Goal: Task Accomplishment & Management: Manage account settings

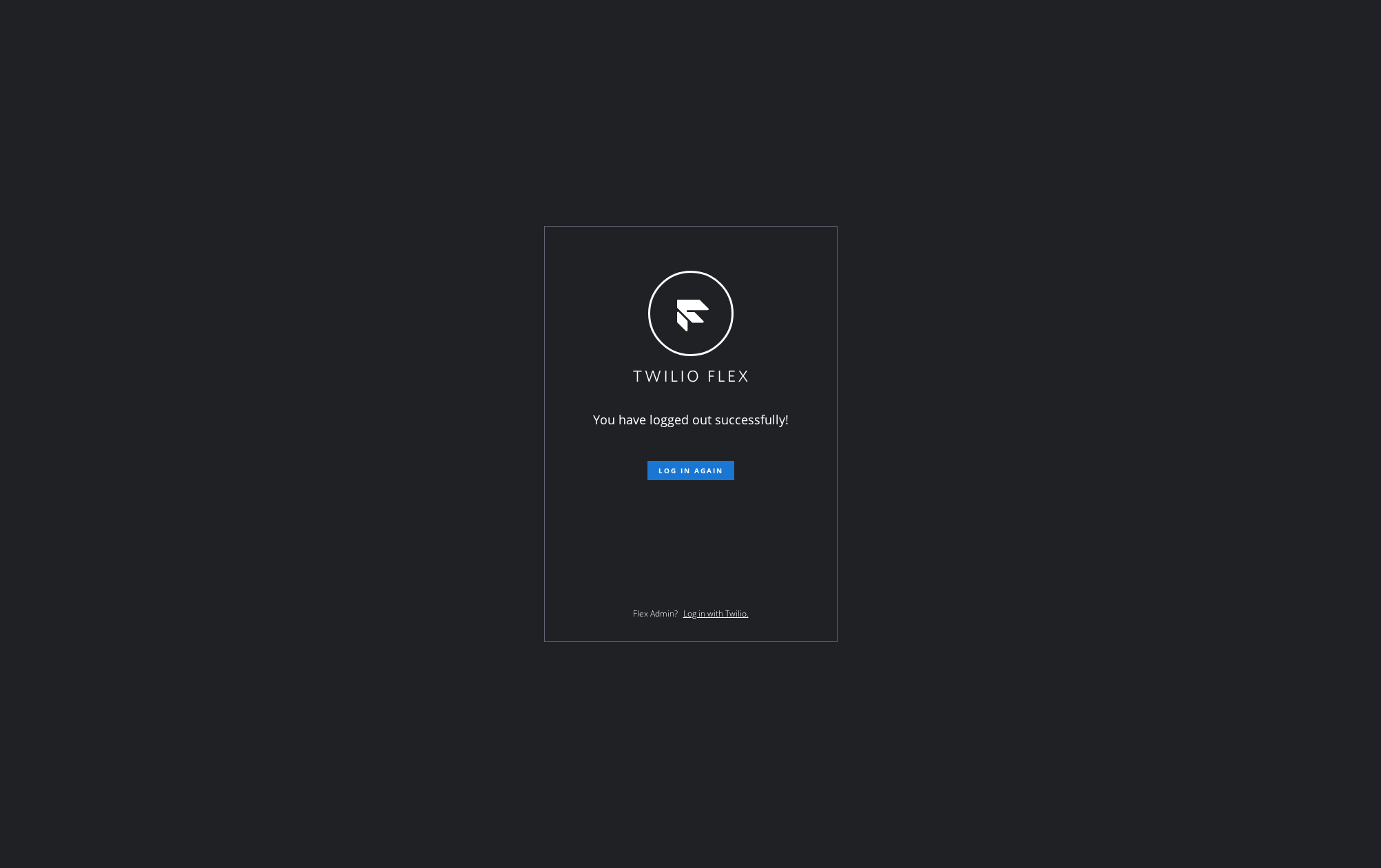
click at [364, 415] on div "You have logged out successfully! Log in again Flex Admin? Log in with Twilio." at bounding box center [690, 434] width 1381 height 868
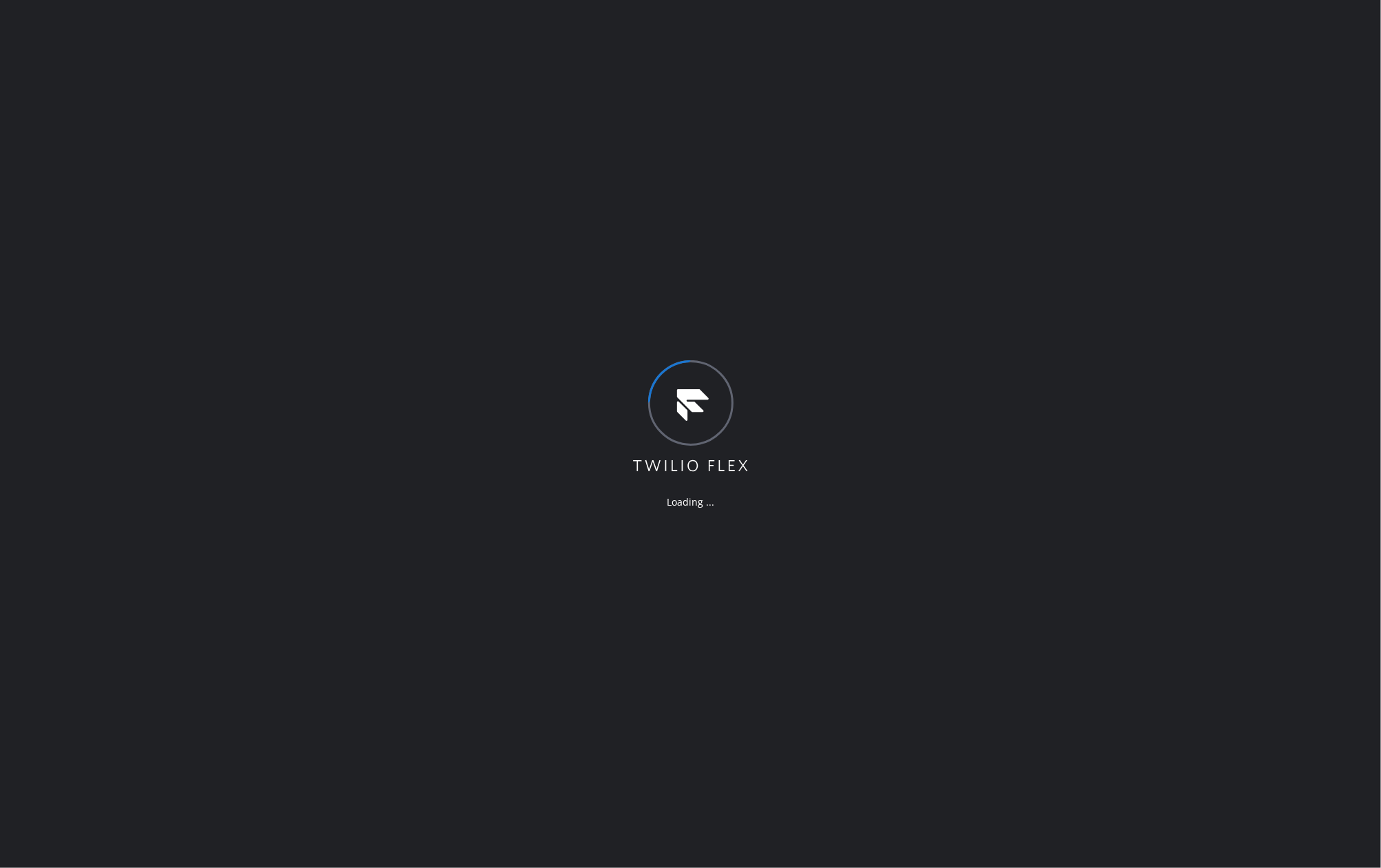
click at [1132, 171] on div "Loading ..." at bounding box center [690, 434] width 1381 height 868
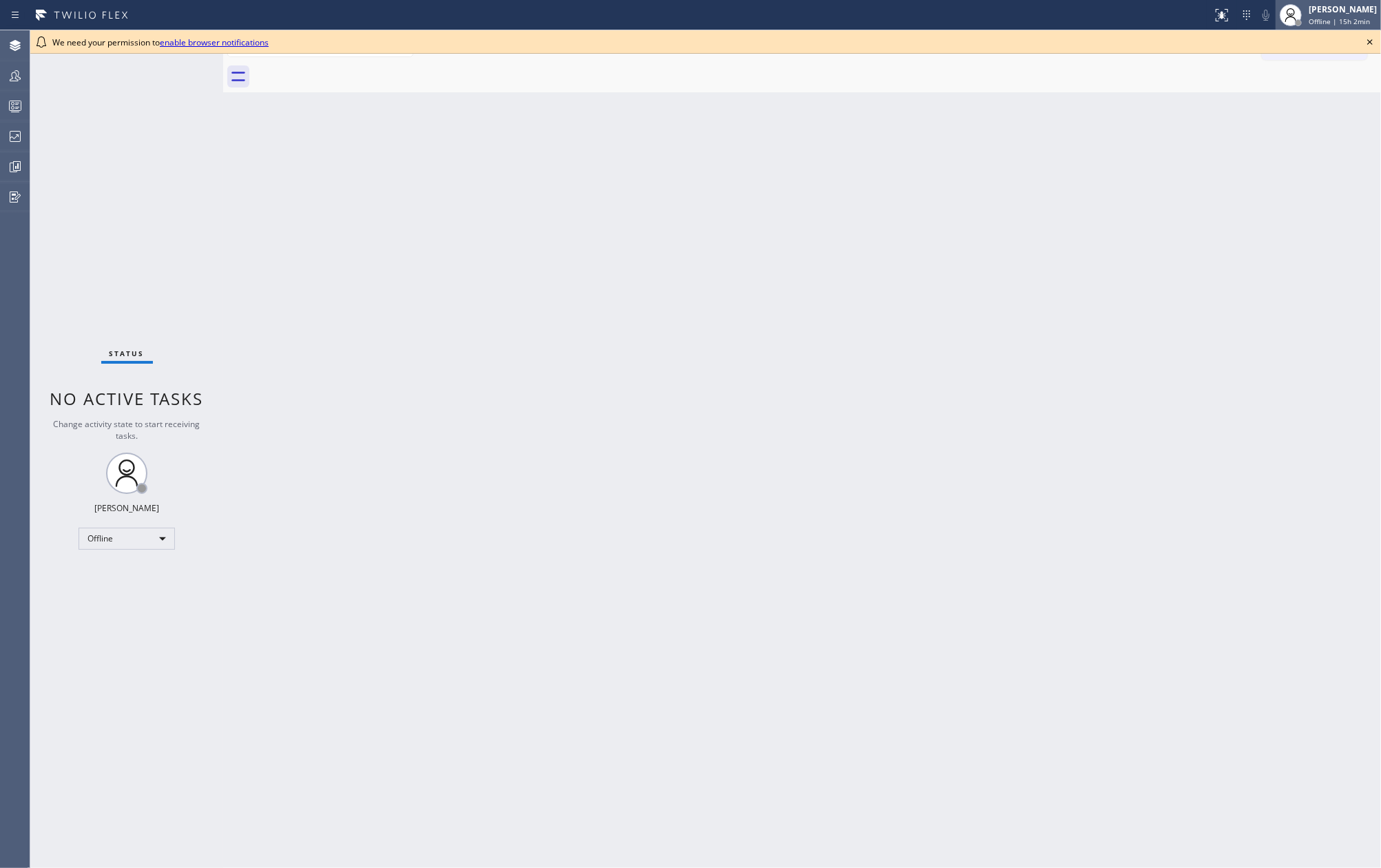
click at [1345, 21] on span "Offline | 15h 2min" at bounding box center [1339, 22] width 62 height 10
click at [1296, 84] on button "Unavailable" at bounding box center [1312, 91] width 138 height 18
click at [1371, 40] on icon at bounding box center [1370, 41] width 17 height 17
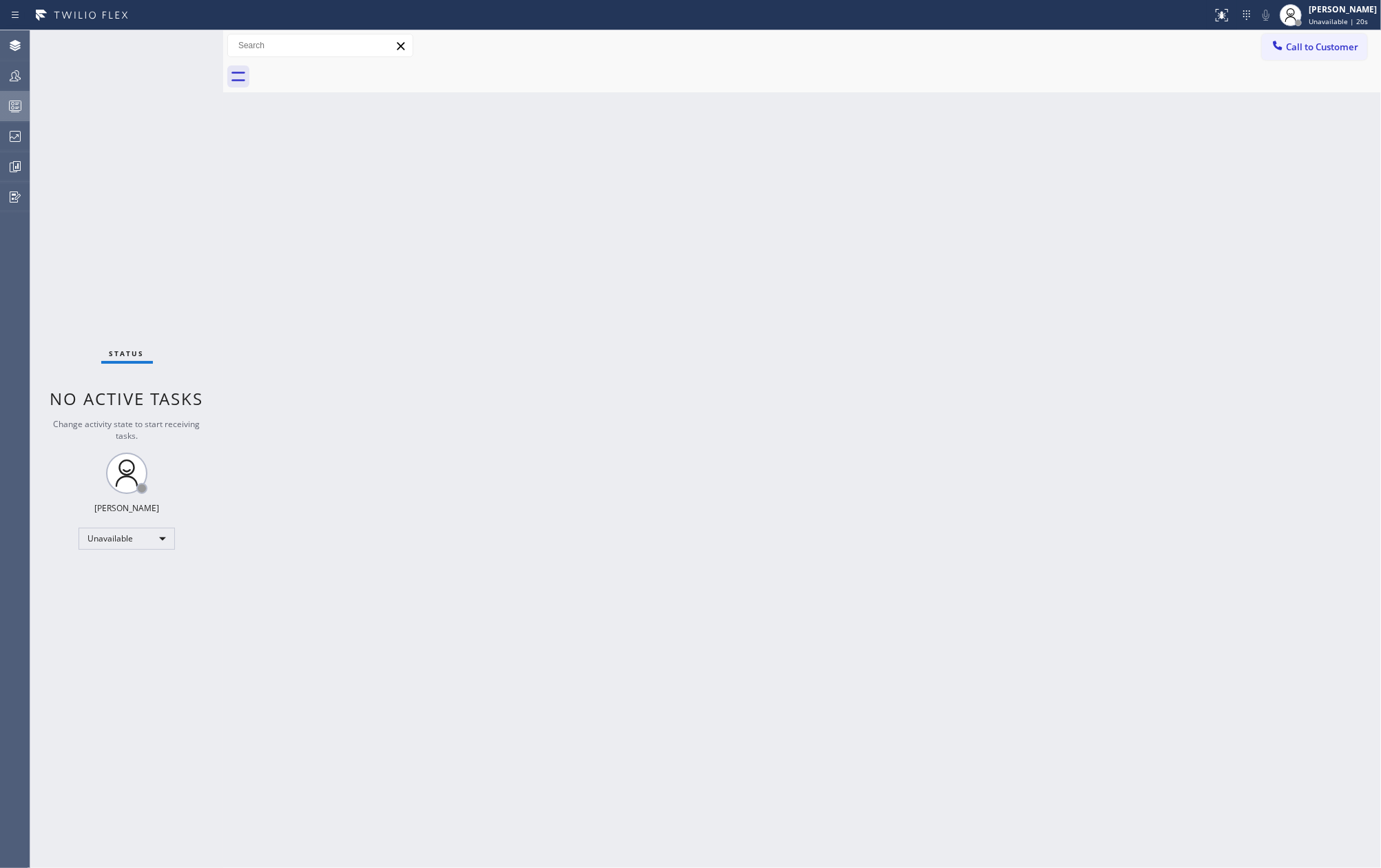
click at [20, 108] on icon at bounding box center [15, 106] width 17 height 17
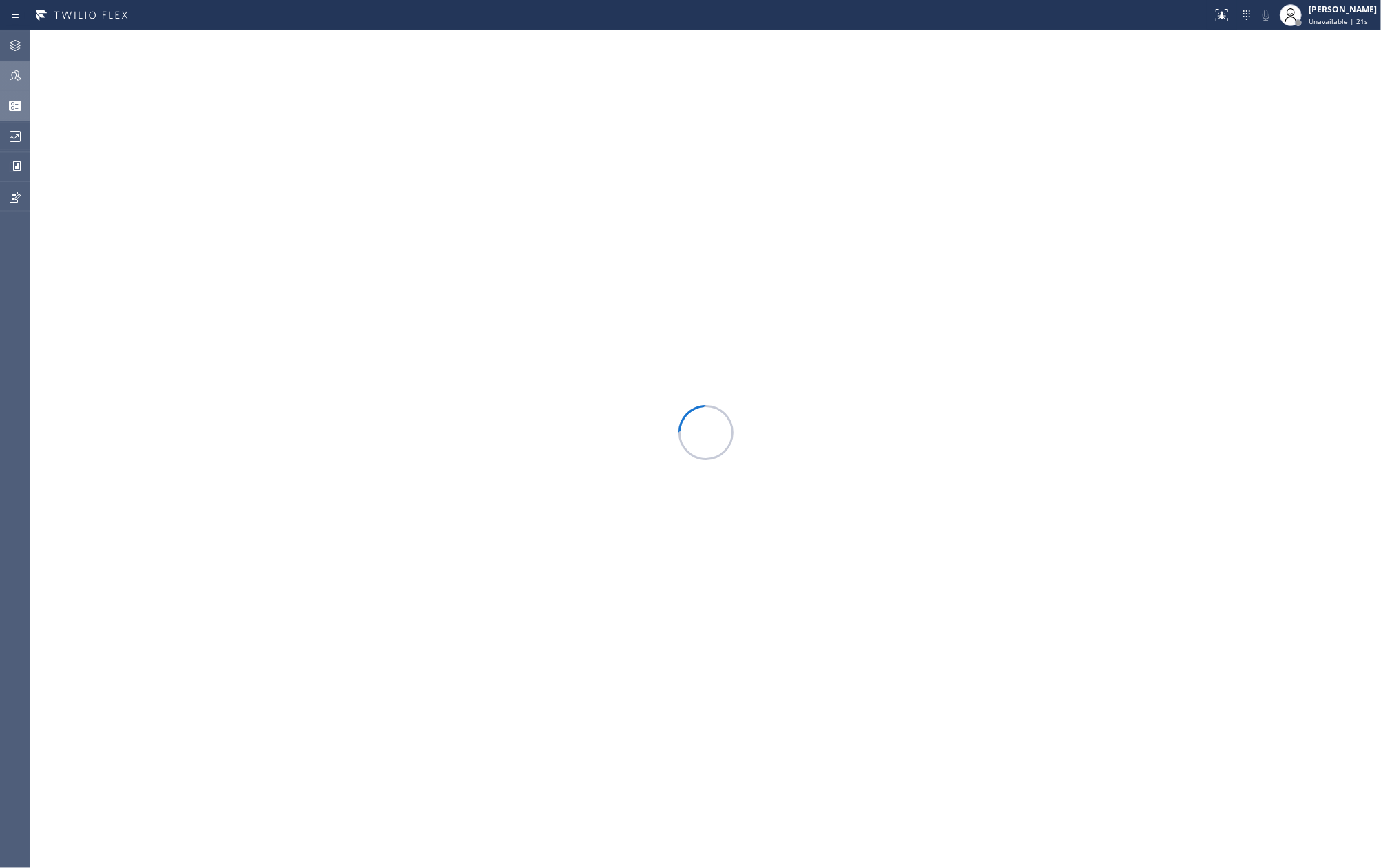
click at [18, 78] on icon at bounding box center [15, 75] width 17 height 17
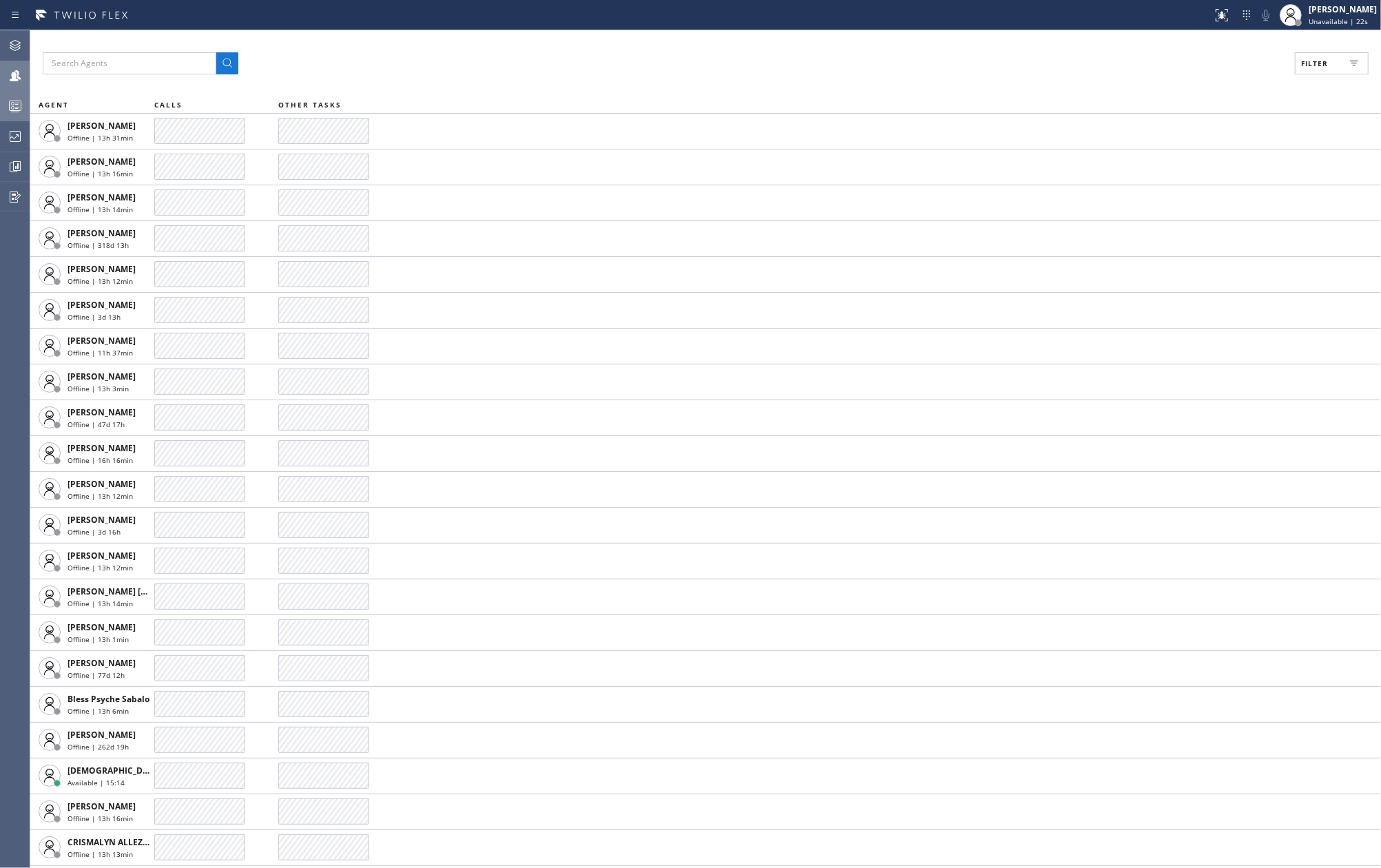
click at [1358, 62] on icon at bounding box center [1355, 63] width 17 height 17
click at [1190, 168] on label "Available" at bounding box center [1279, 162] width 181 height 12
click at [1189, 168] on input "Available" at bounding box center [1180, 162] width 17 height 17
checkbox input "true"
click at [1188, 206] on input "Break" at bounding box center [1180, 206] width 17 height 17
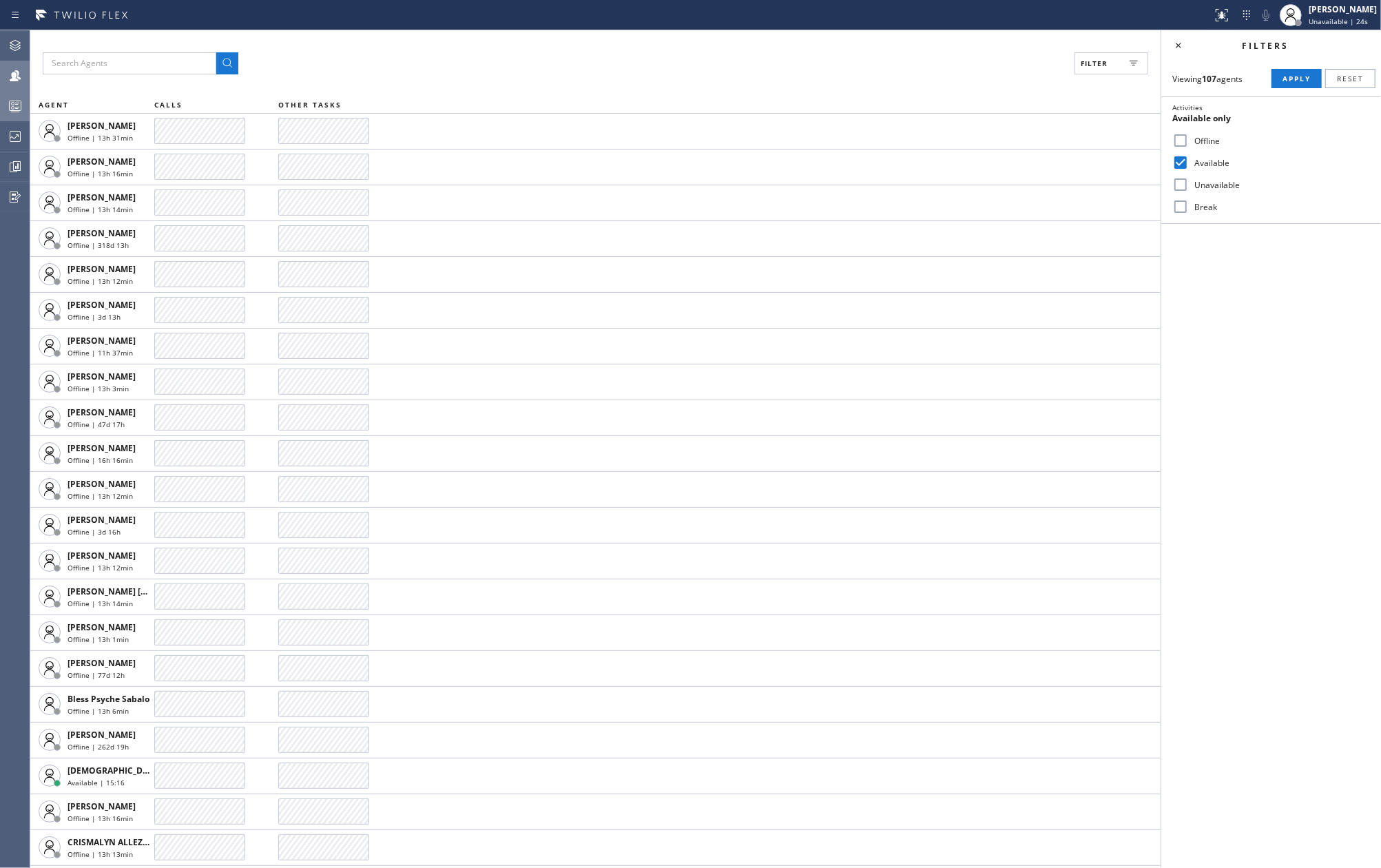
checkbox input "true"
click at [1290, 81] on span "Apply" at bounding box center [1297, 78] width 28 height 10
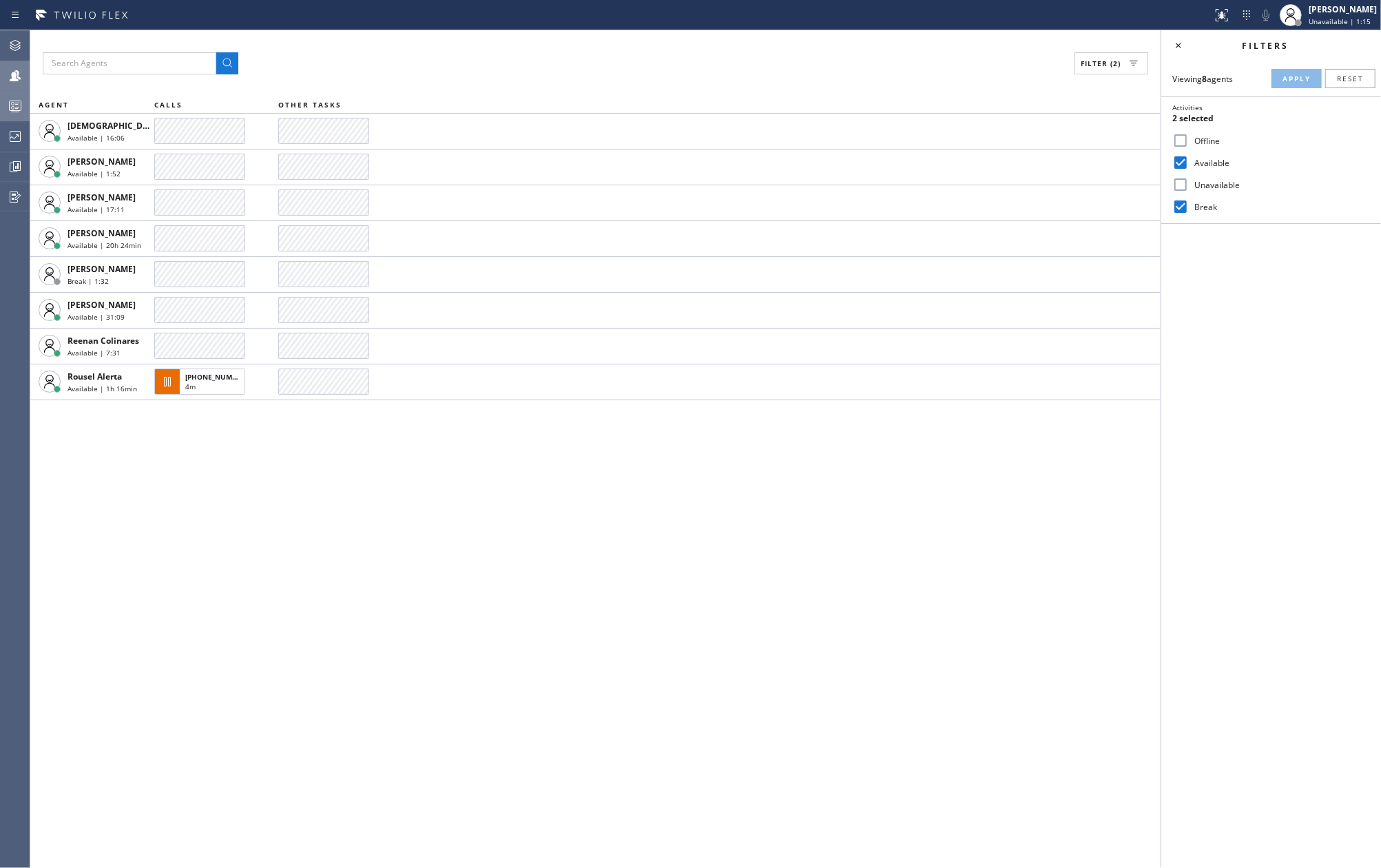
click at [760, 548] on div "Filter (2) AGENT CALLS OTHER TASKS Christian Cinco Available | 16:06 Esmael Jar…" at bounding box center [595, 449] width 1130 height 838
click at [279, 555] on div "Filter (2) AGENT CALLS OTHER TASKS Christian Cinco Available | 22:42 Esmael Jar…" at bounding box center [595, 449] width 1130 height 838
click at [21, 106] on rect at bounding box center [16, 106] width 12 height 10
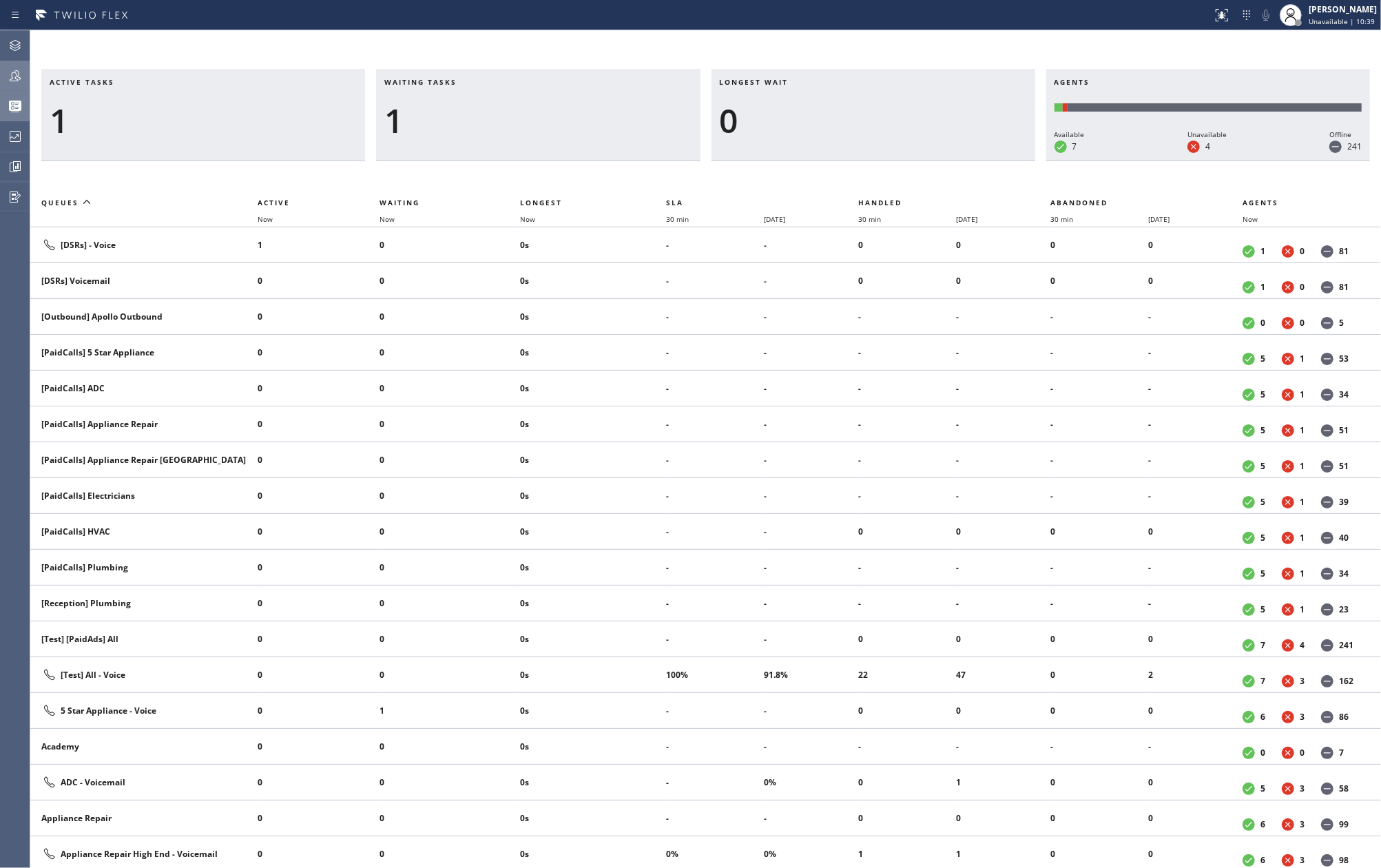
click at [511, 59] on div "Active tasks 1 Waiting tasks 1 Longest wait 0 Agents Available 7 Unavailable 4 …" at bounding box center [706, 449] width 1351 height 838
click at [553, 50] on div "Active tasks 2 Waiting tasks 1 Longest wait 0 Agents Available 9 Unavailable 3 …" at bounding box center [706, 449] width 1351 height 838
click at [463, 30] on div "Active tasks 2 Waiting tasks 1 Longest wait 0 Agents Available 9 Unavailable 3 …" at bounding box center [706, 449] width 1351 height 838
click at [793, 51] on div "Active tasks 2 Waiting tasks 1 Longest wait 0 Agents Available 9 Unavailable 3 …" at bounding box center [706, 449] width 1351 height 838
click at [17, 77] on icon at bounding box center [15, 75] width 17 height 17
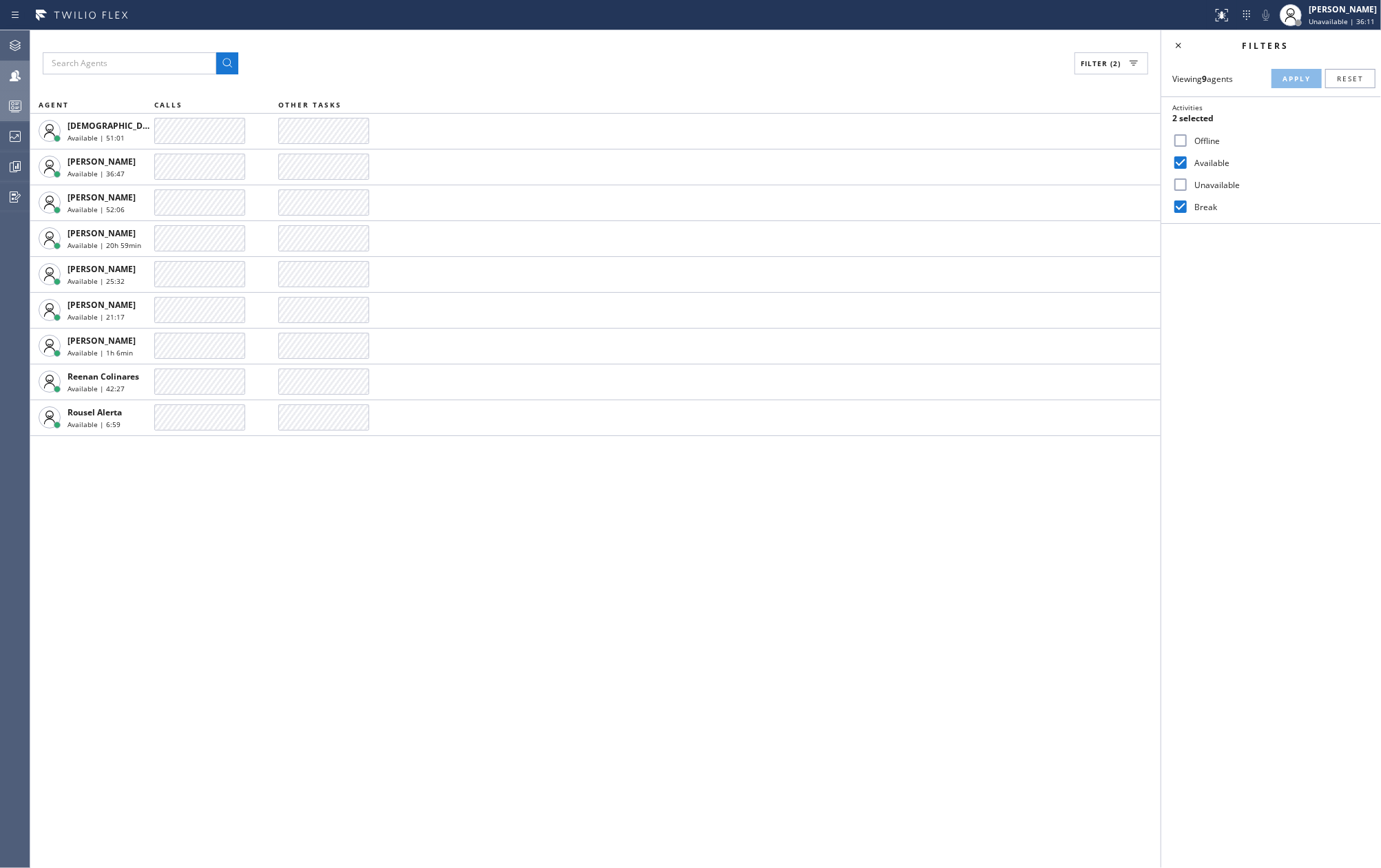
click at [15, 112] on icon at bounding box center [16, 108] width 8 height 9
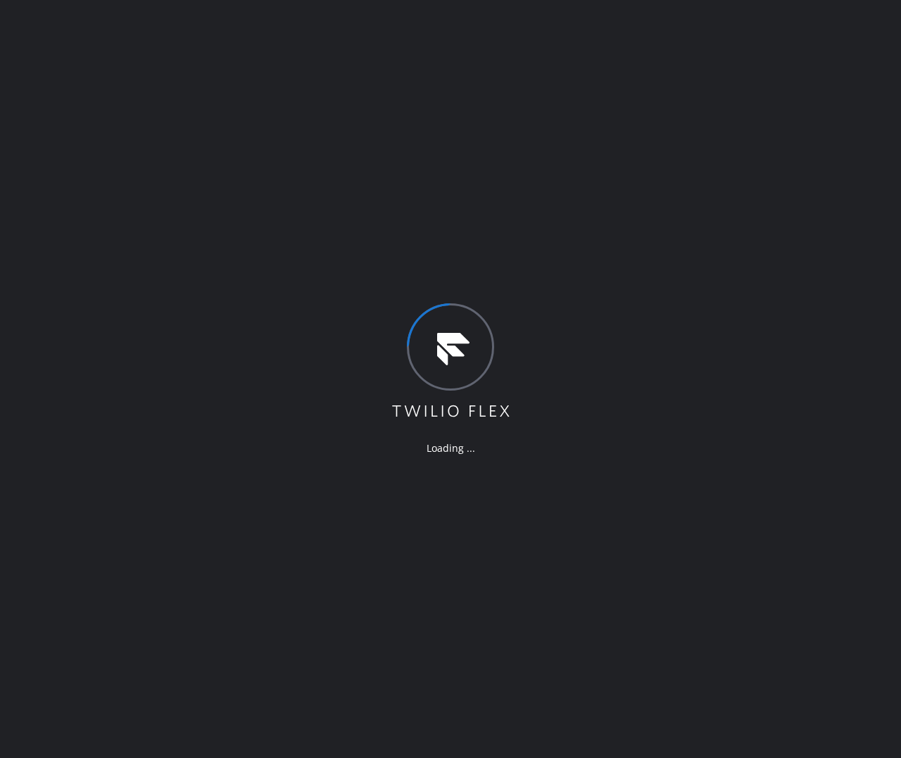
click at [118, 237] on div "Loading ..." at bounding box center [450, 379] width 901 height 758
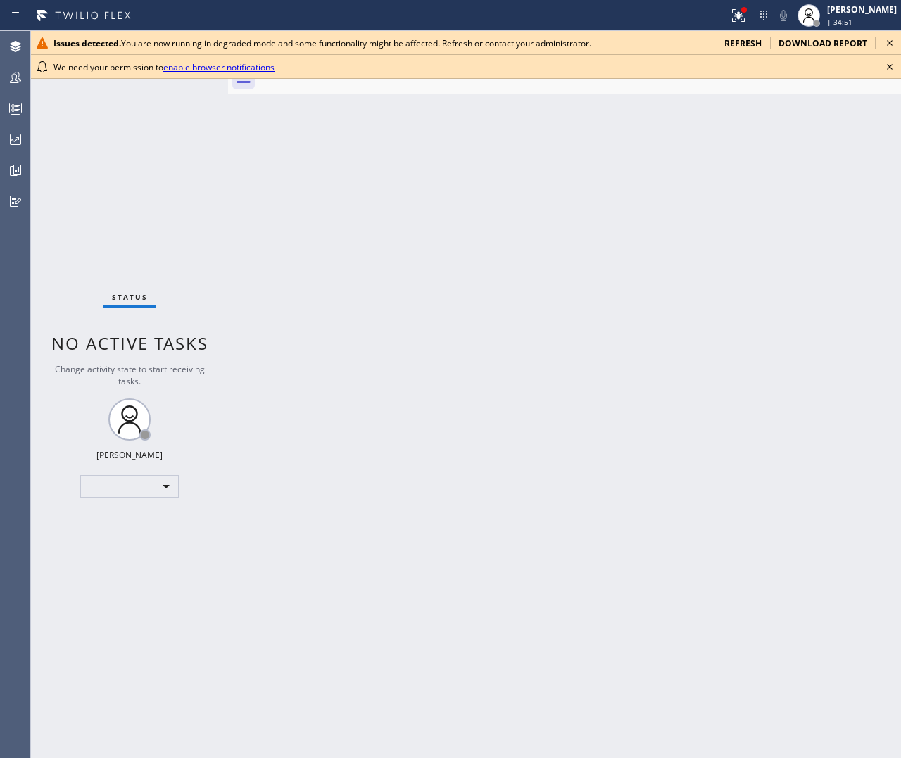
click at [888, 65] on icon at bounding box center [889, 66] width 17 height 17
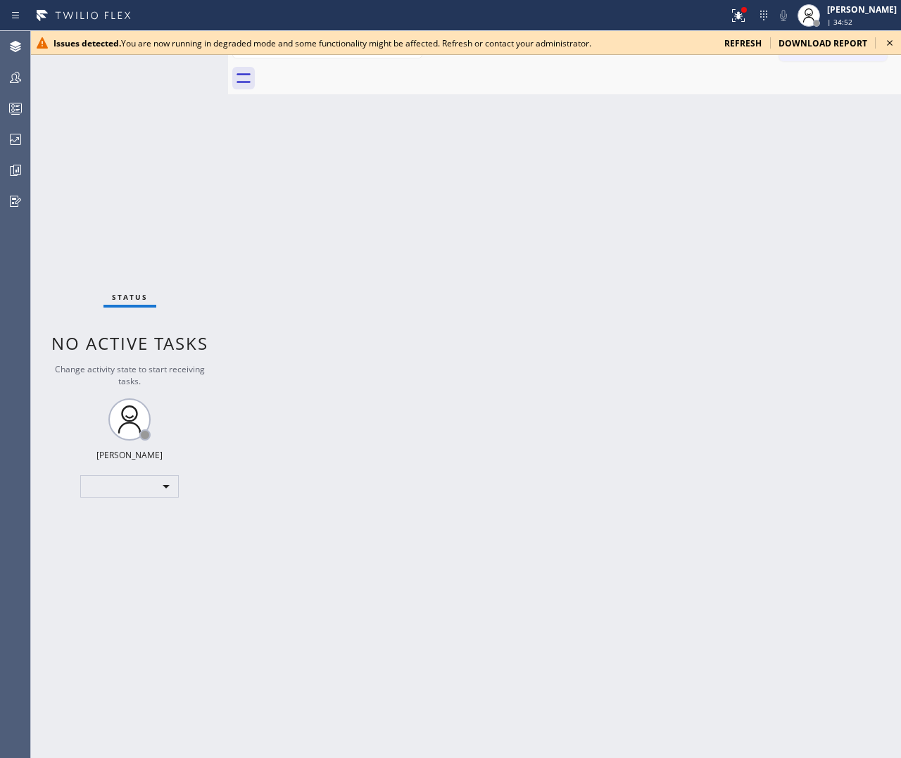
click at [888, 44] on icon at bounding box center [889, 42] width 17 height 17
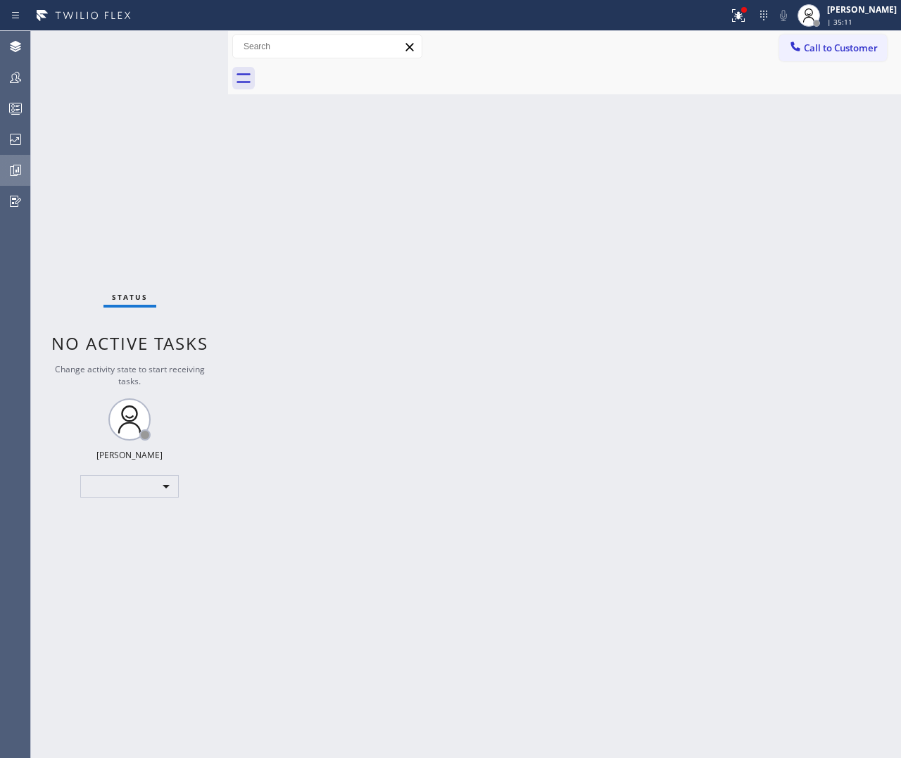
click at [9, 172] on icon at bounding box center [15, 170] width 17 height 17
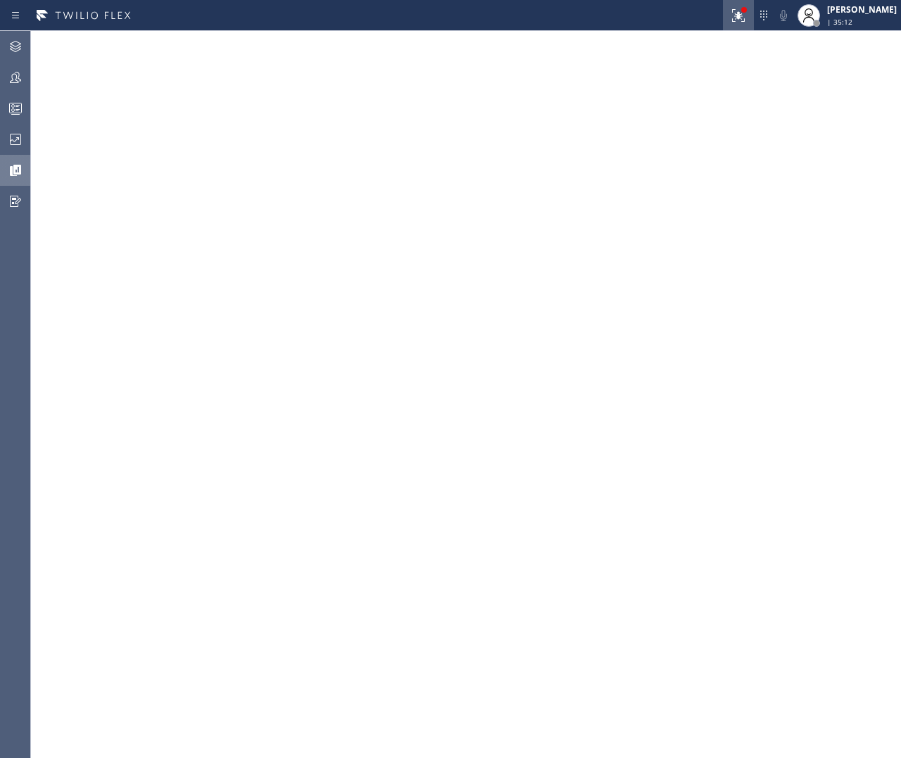
click at [745, 15] on div at bounding box center [738, 15] width 31 height 17
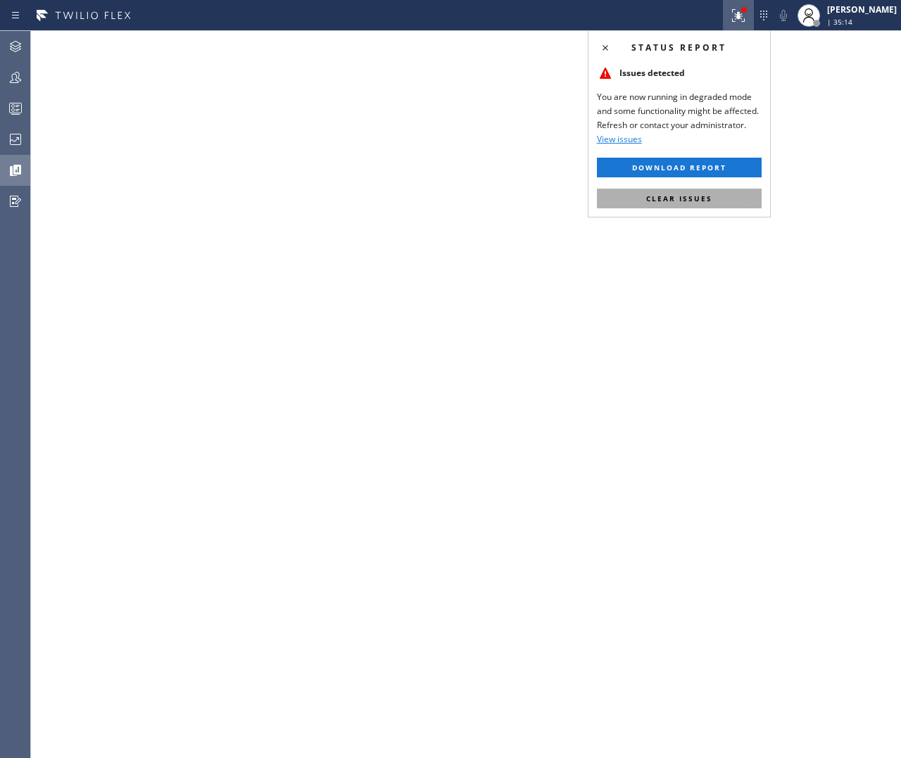
click at [674, 196] on span "Clear issues" at bounding box center [679, 199] width 66 height 10
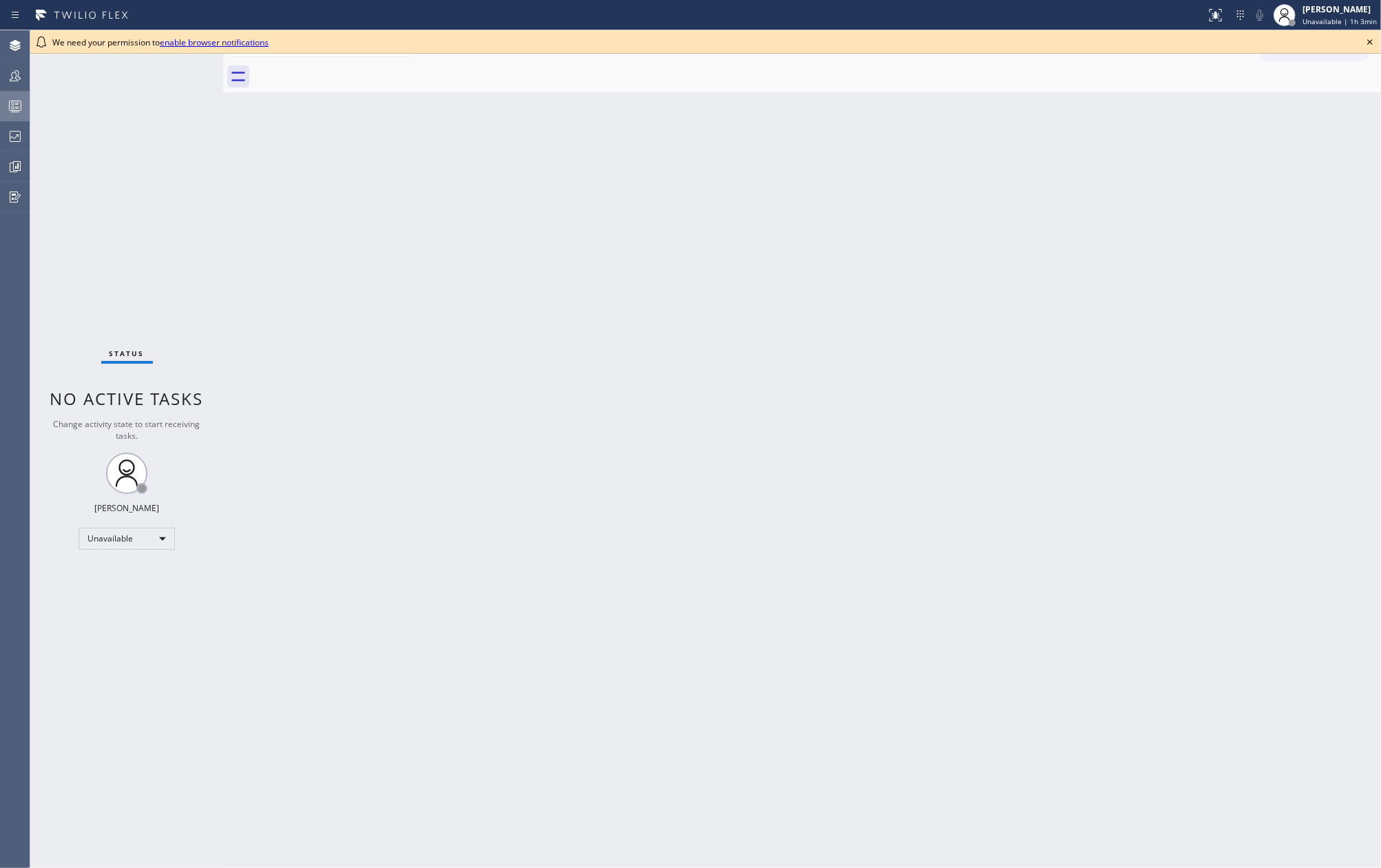
click at [20, 102] on icon at bounding box center [15, 106] width 17 height 17
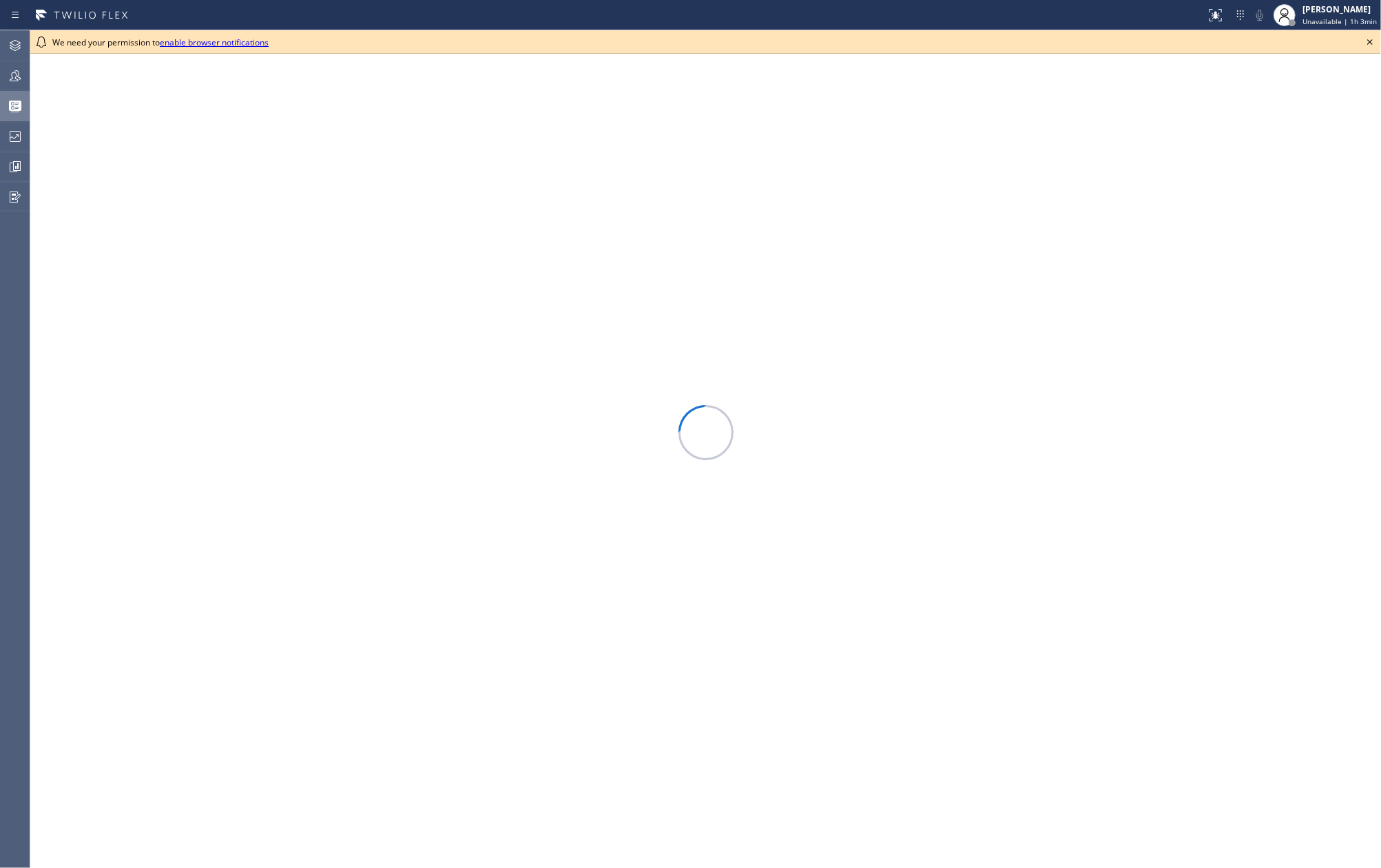
click at [1367, 39] on icon at bounding box center [1370, 41] width 17 height 17
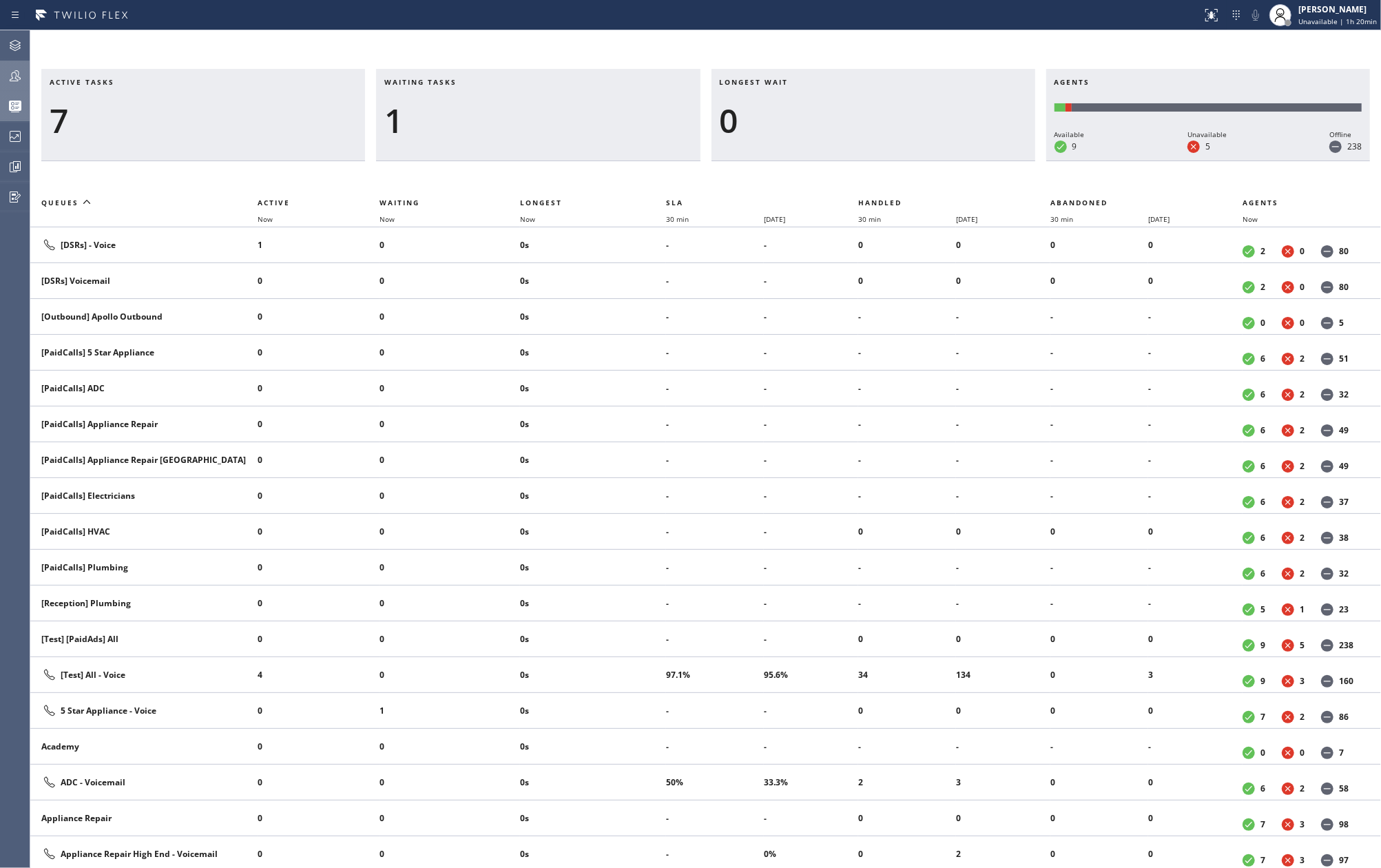
click at [10, 72] on icon at bounding box center [15, 75] width 17 height 17
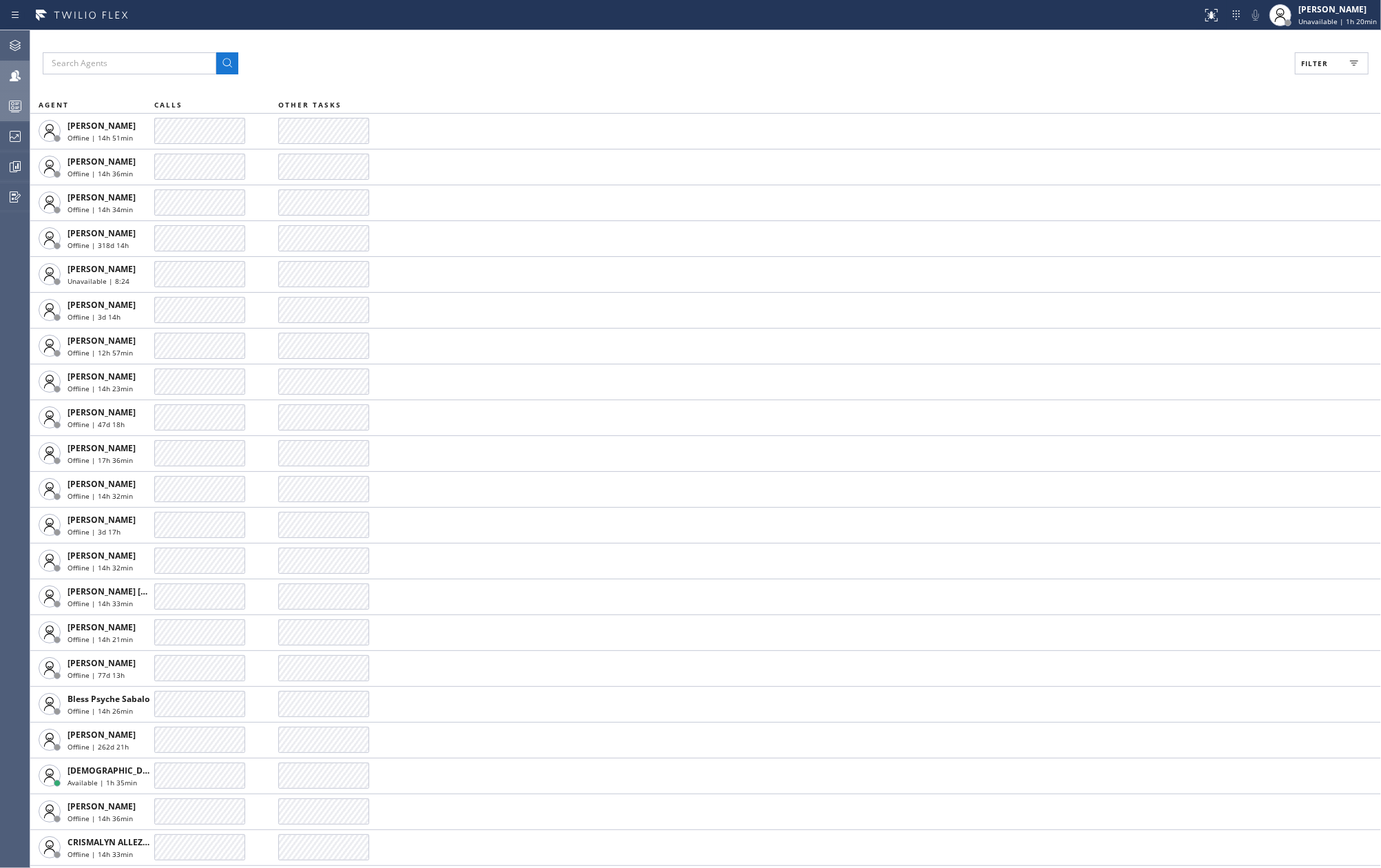
click at [1343, 62] on button "Filter" at bounding box center [1331, 63] width 73 height 23
click at [1175, 158] on input "Available" at bounding box center [1180, 162] width 17 height 17
checkbox input "true"
click at [1176, 206] on input "Break" at bounding box center [1180, 206] width 17 height 17
checkbox input "true"
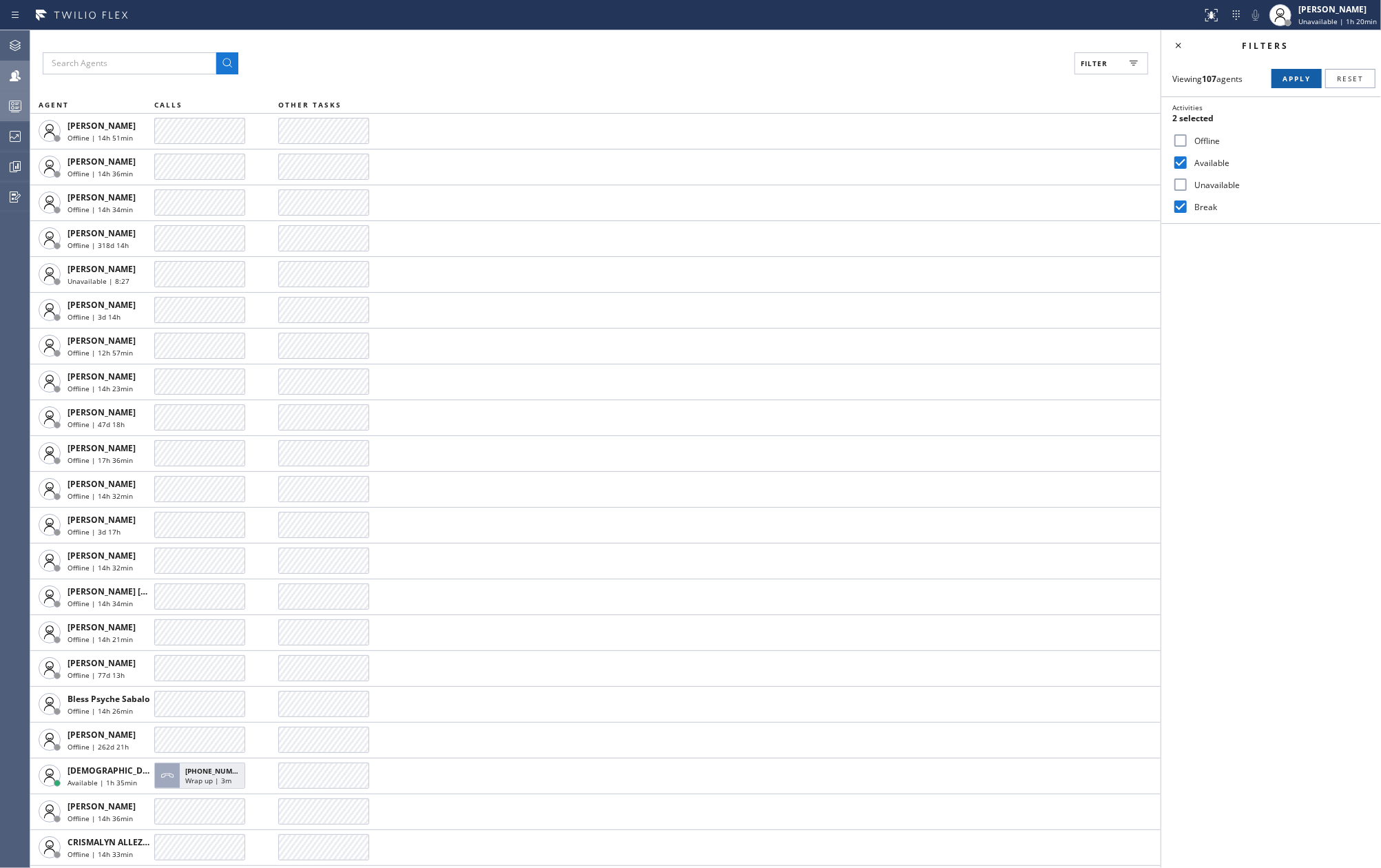
click at [1298, 74] on span "Apply" at bounding box center [1297, 78] width 28 height 10
